Goal: Obtain resource: Obtain resource

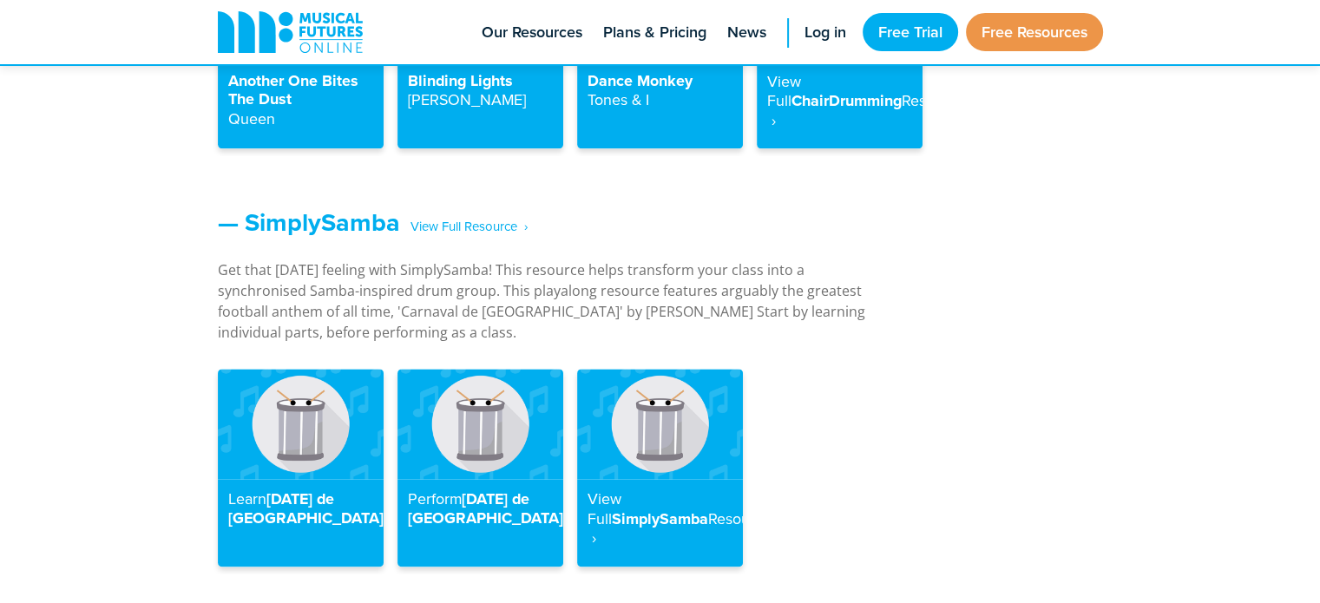
scroll to position [2249, 0]
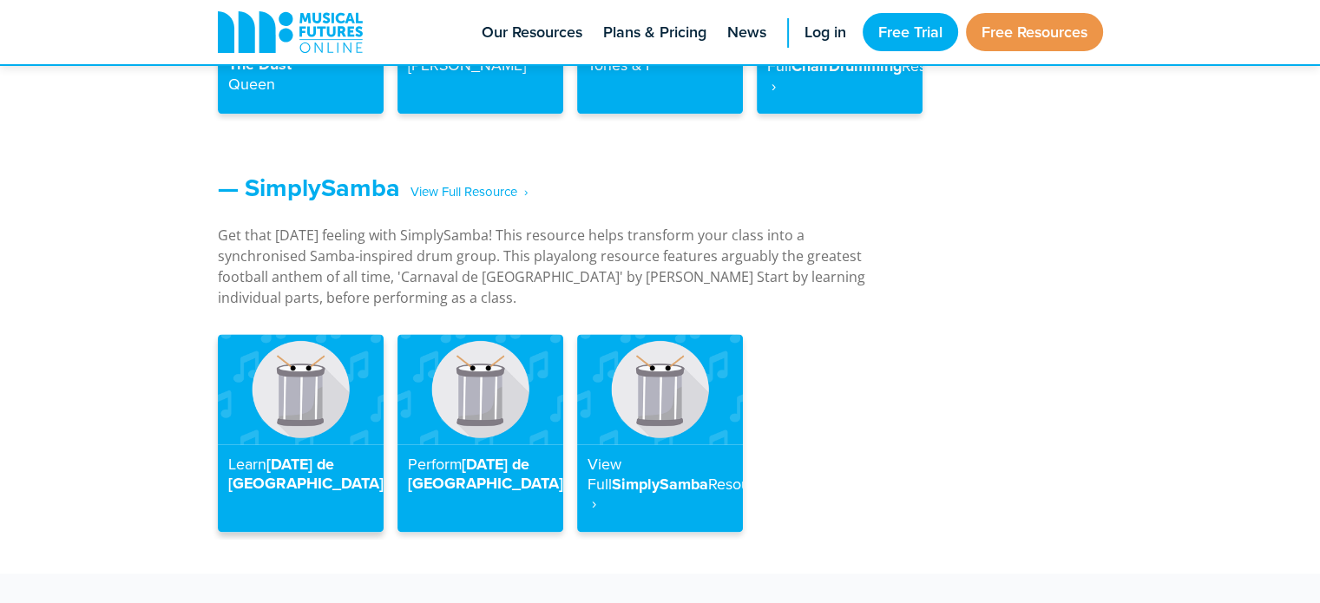
click at [233, 457] on h4 "Learn Carnaval de Paris" at bounding box center [300, 474] width 145 height 38
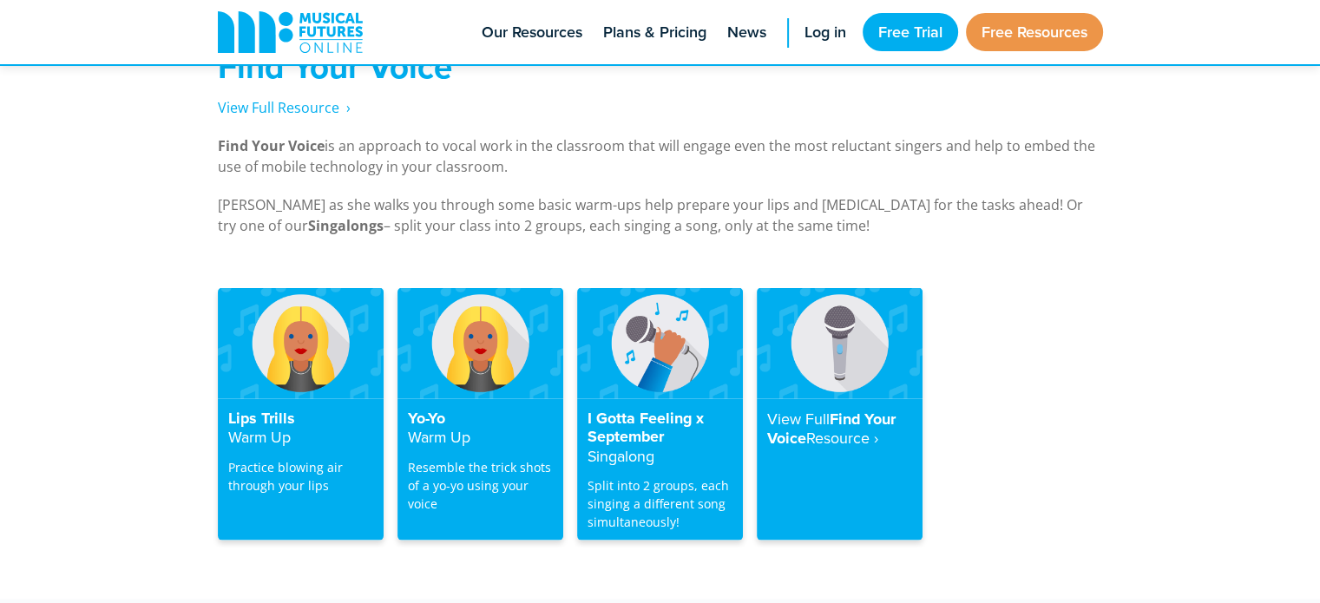
scroll to position [3397, 0]
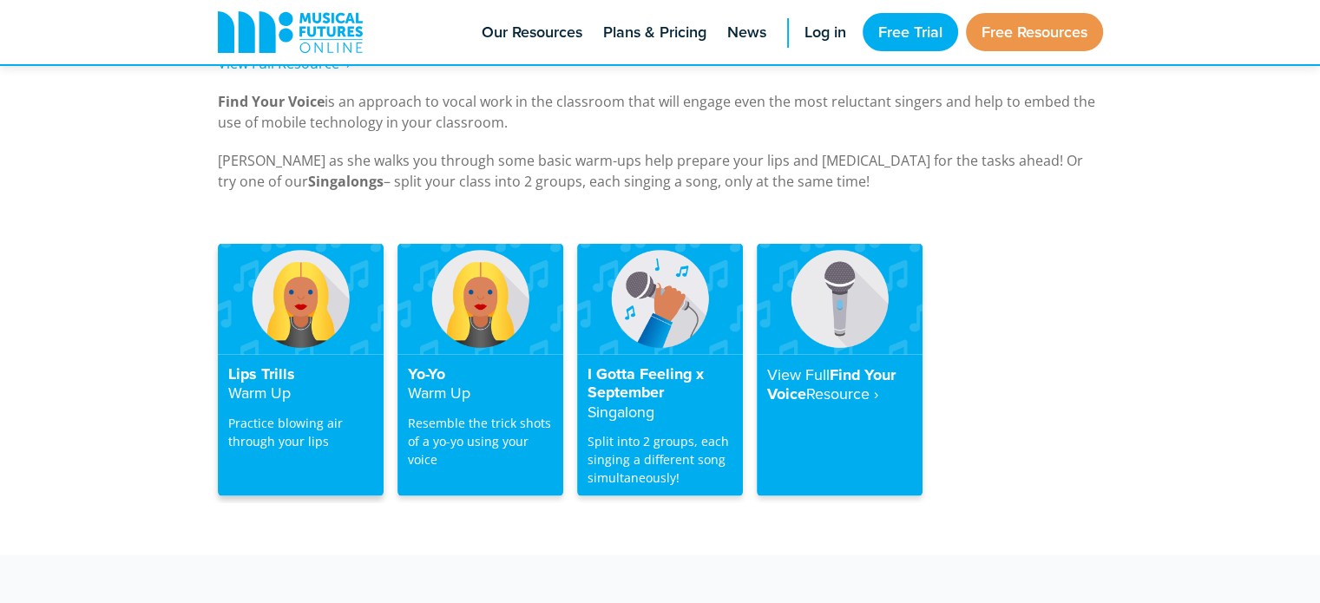
click at [297, 284] on img at bounding box center [301, 299] width 166 height 110
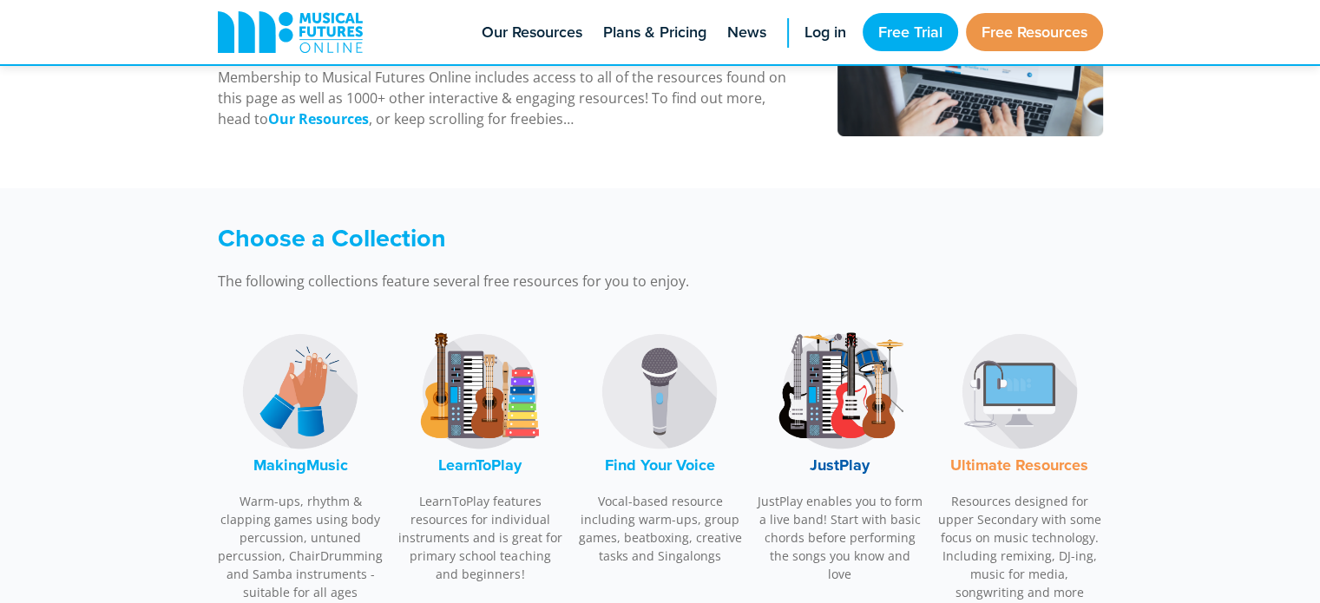
scroll to position [393, 0]
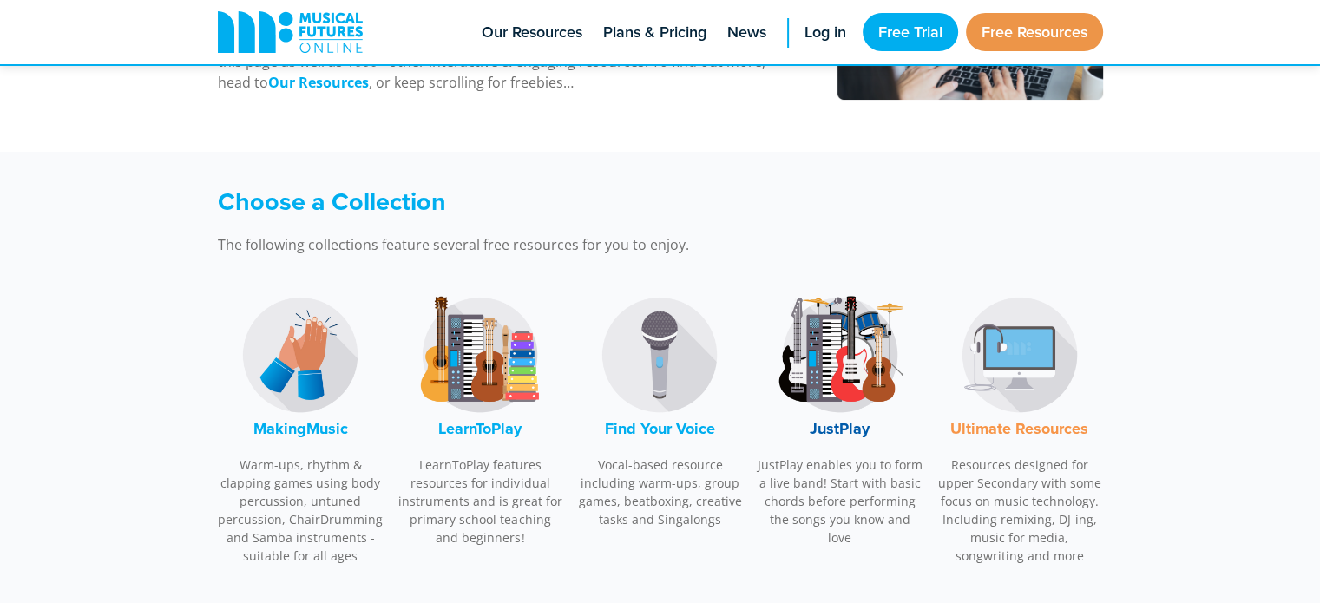
click at [287, 421] on font "MakingMusic" at bounding box center [300, 428] width 95 height 23
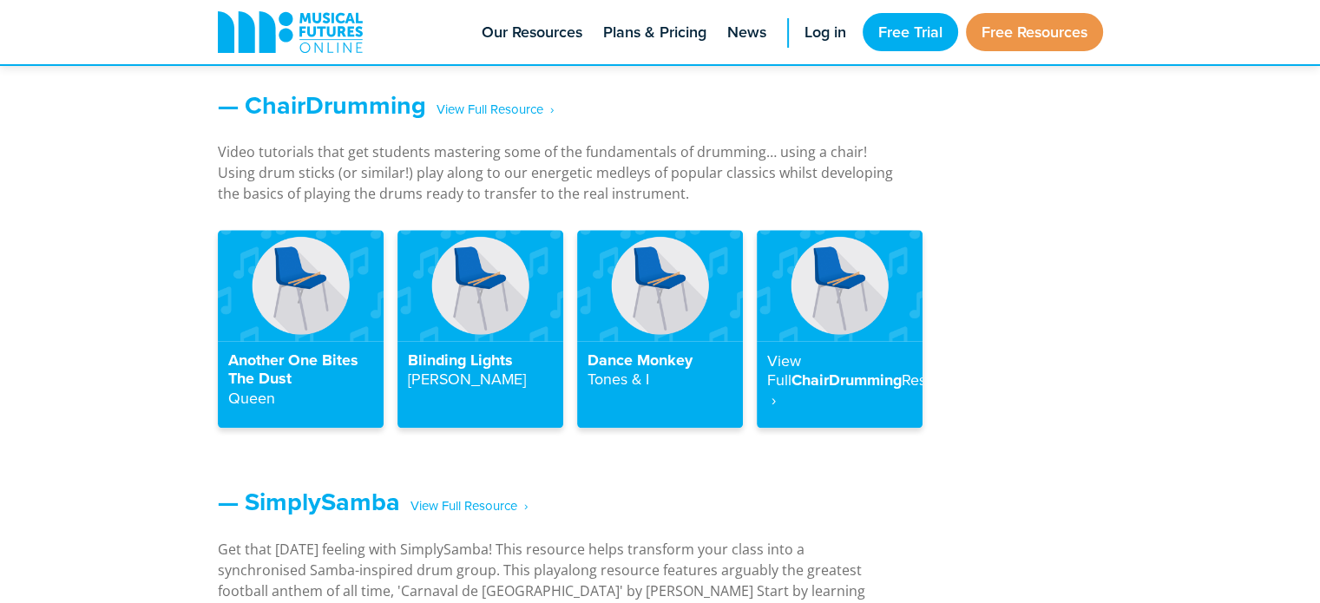
scroll to position [1943, 0]
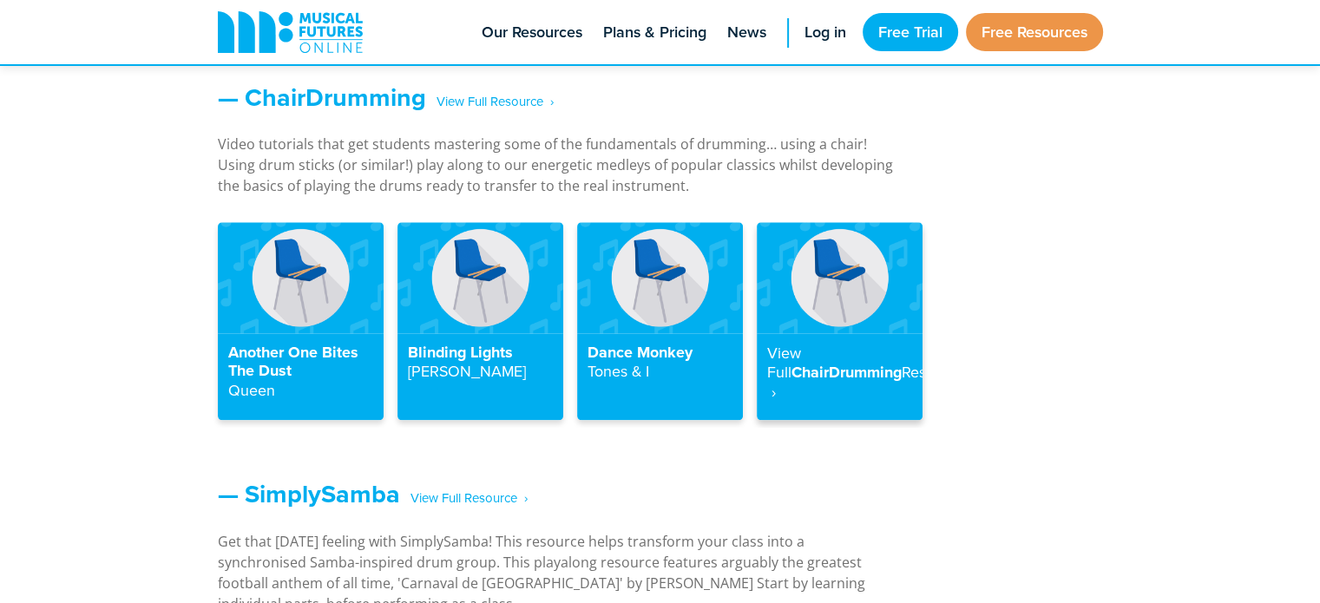
click at [806, 391] on strong "Resource ‎ ›" at bounding box center [866, 382] width 198 height 42
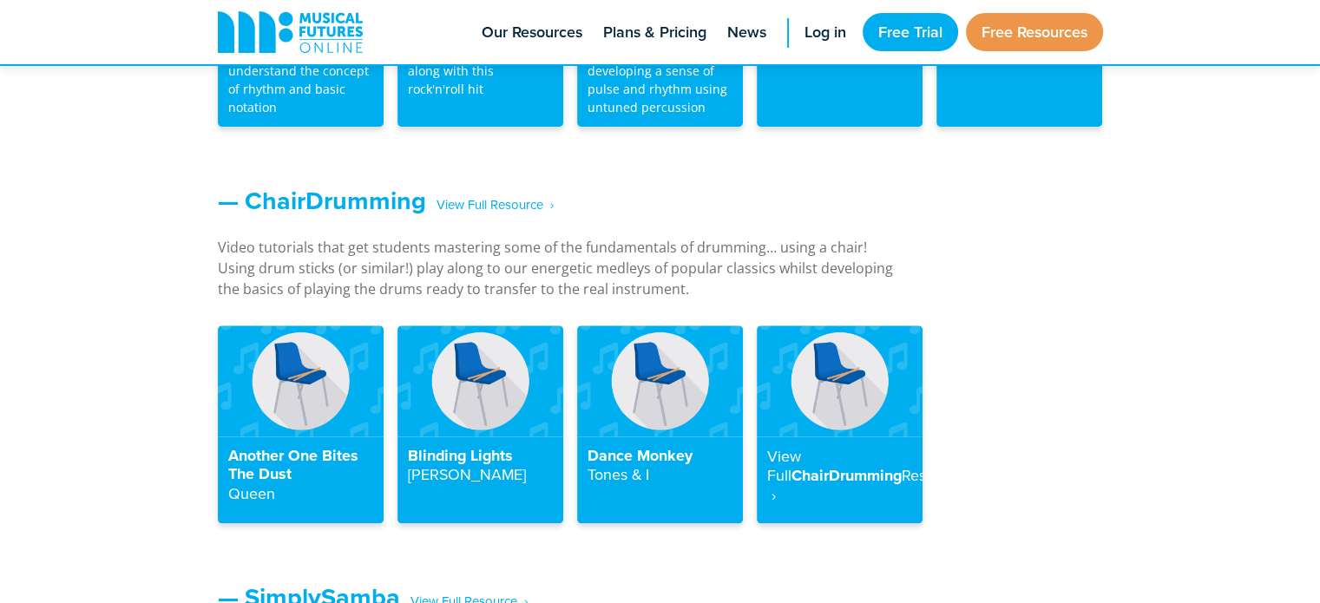
scroll to position [1885, 0]
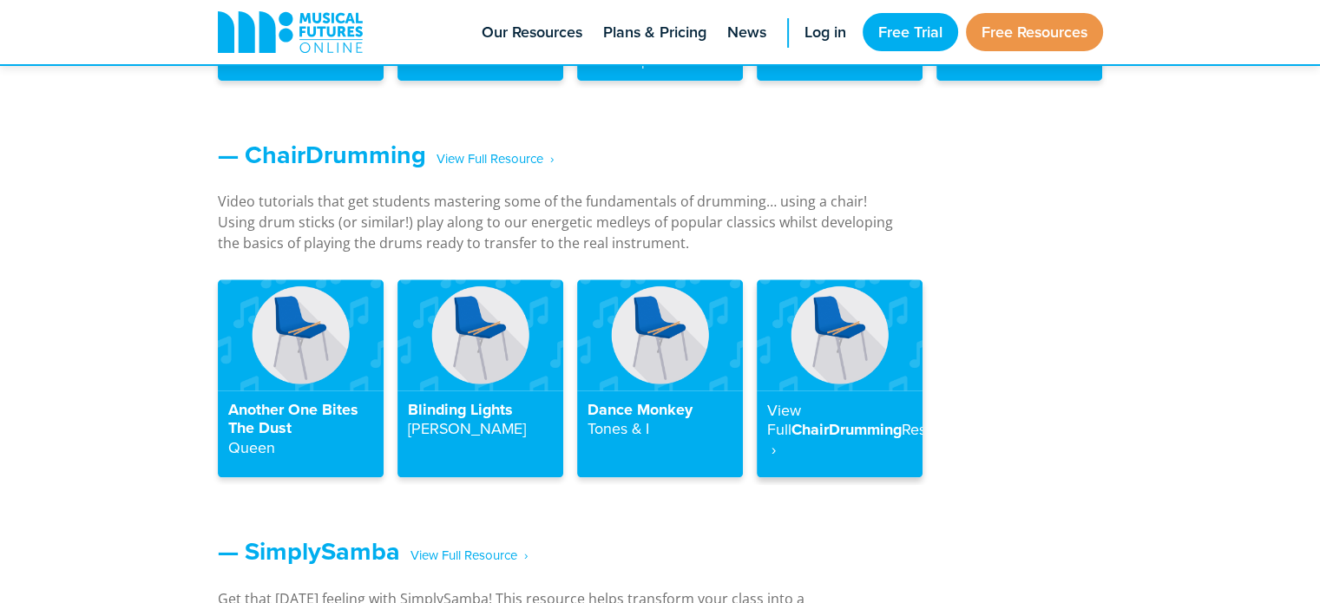
click at [806, 431] on h4 "View Full ChairDrumming Resource ‎ ›" at bounding box center [839, 430] width 145 height 59
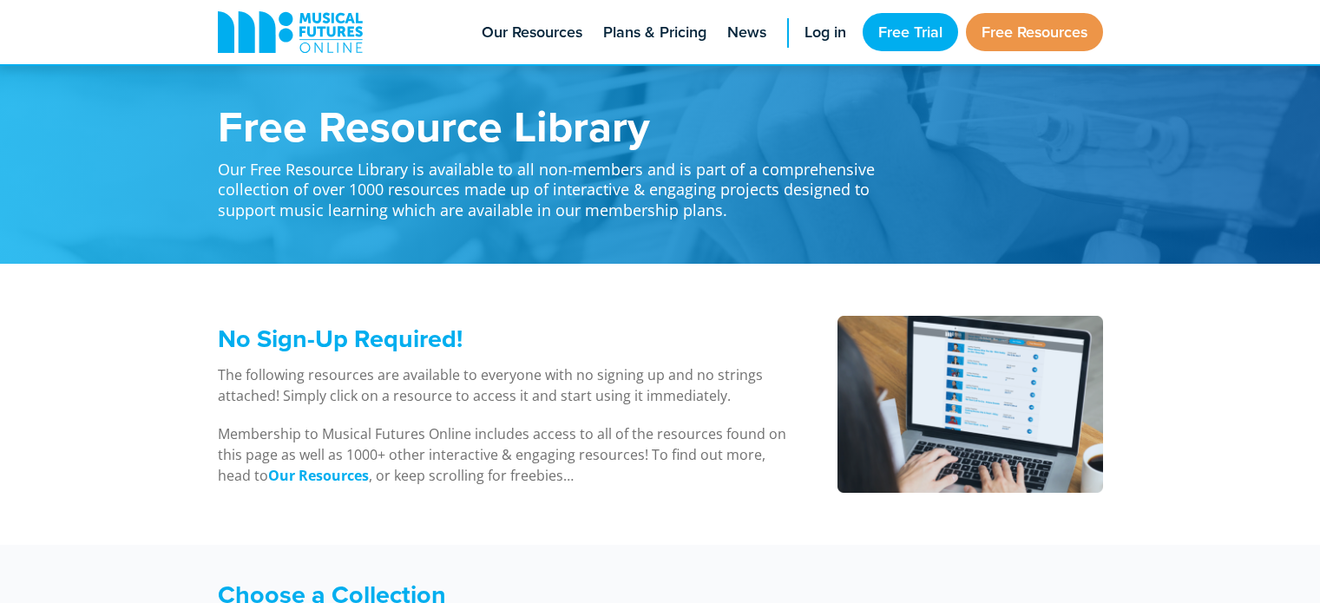
scroll to position [1885, 0]
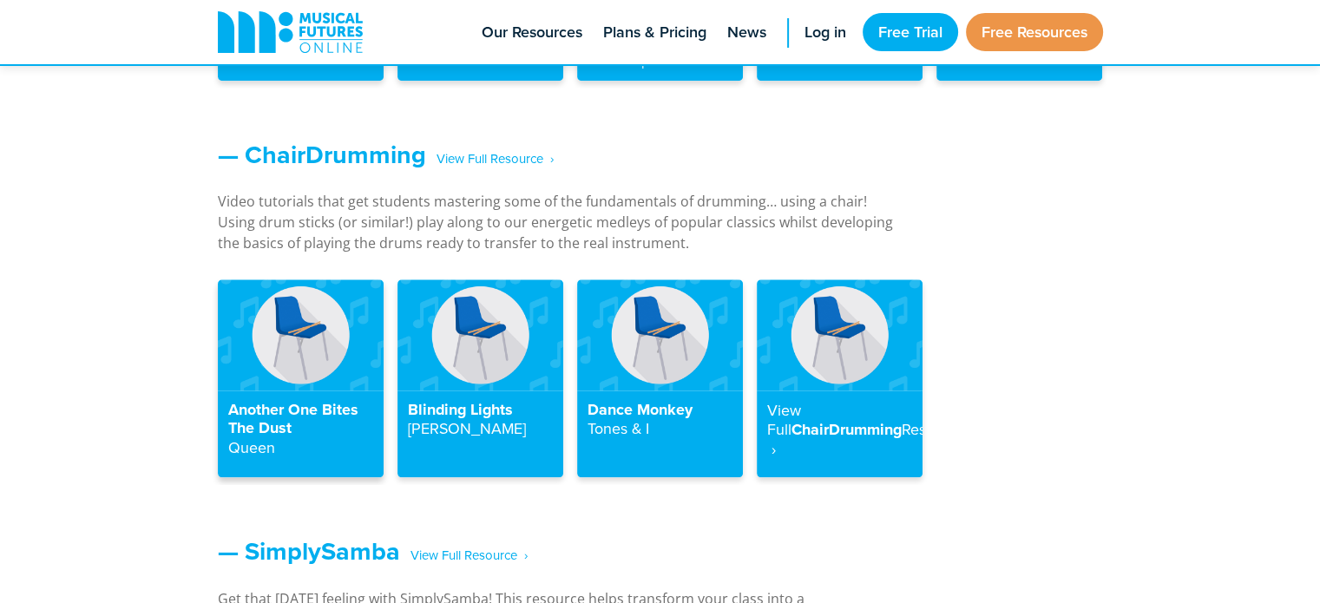
click at [260, 401] on h4 "Another One Bites The Dust Queen" at bounding box center [300, 429] width 145 height 57
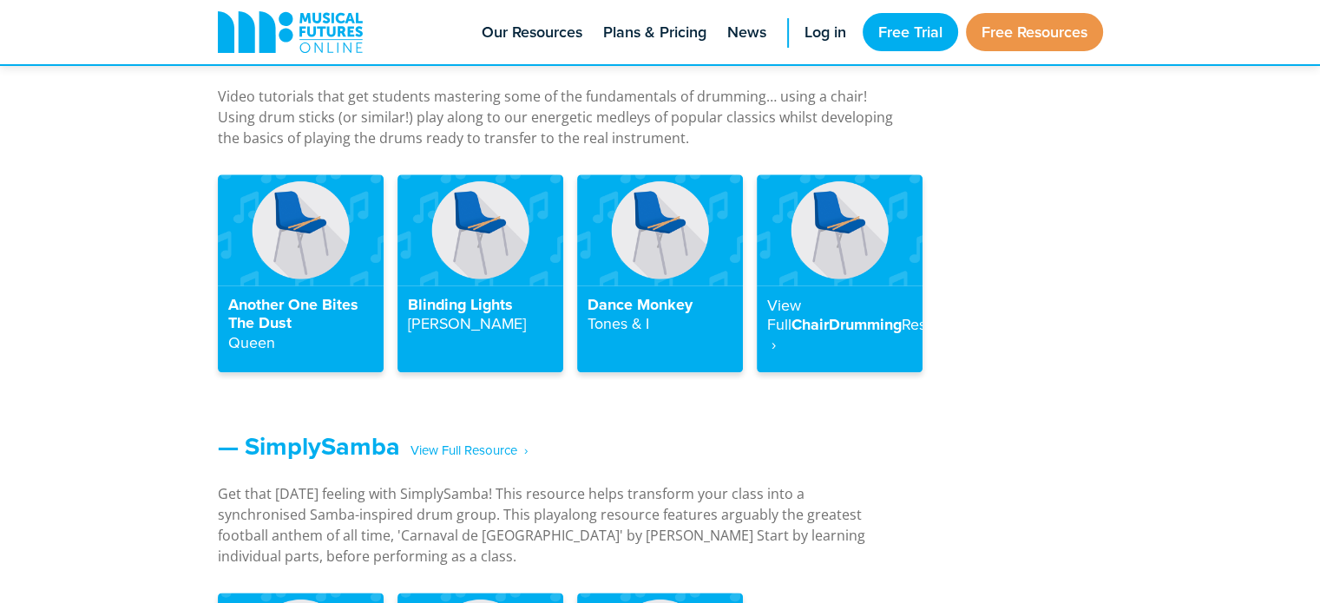
scroll to position [2049, 0]
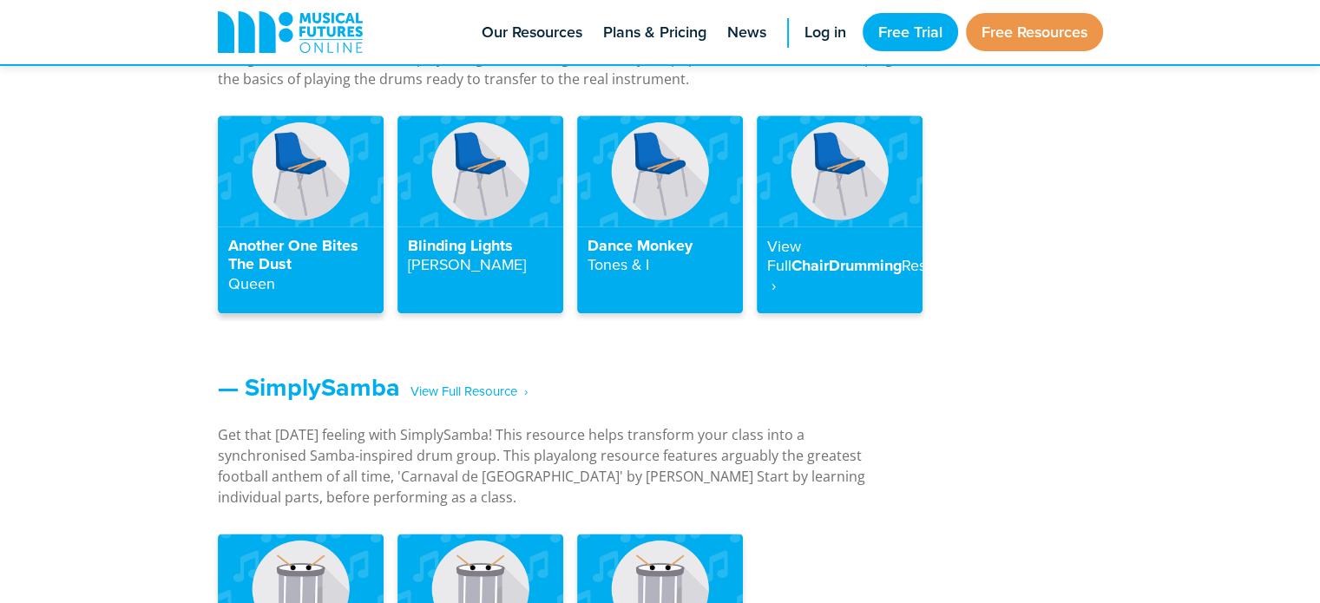
click at [264, 222] on img at bounding box center [301, 170] width 166 height 110
